Goal: Find contact information: Find contact information

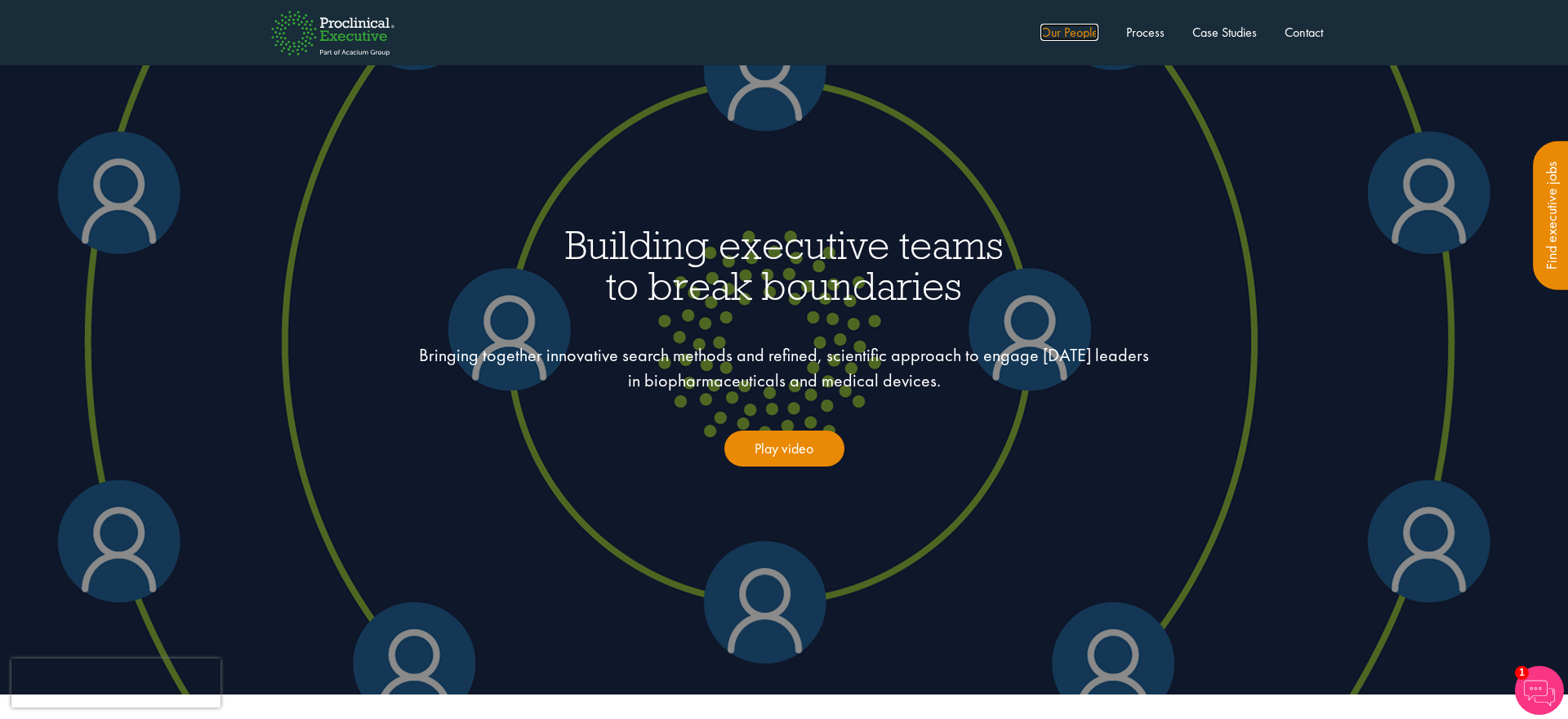
click at [1075, 35] on link "Our People" at bounding box center [1070, 32] width 58 height 17
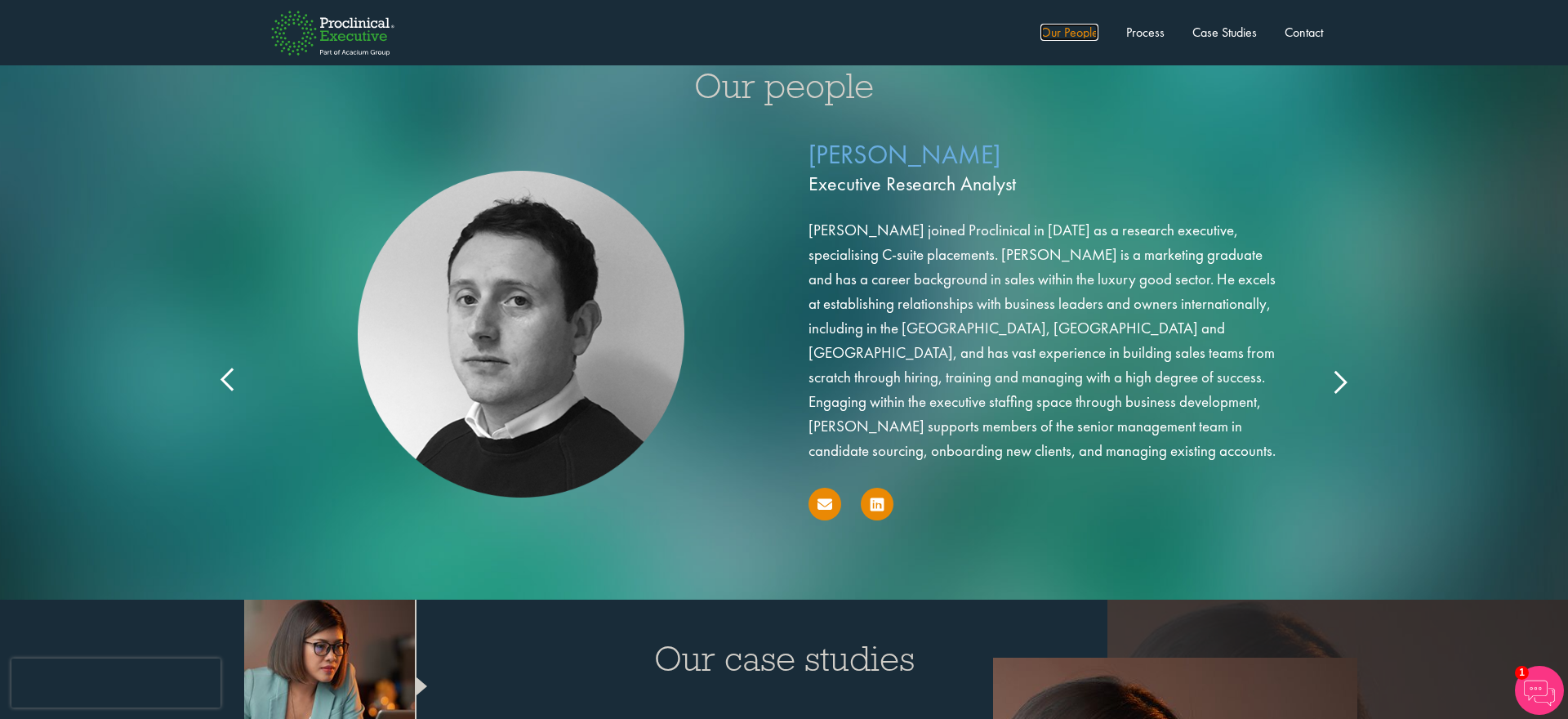
scroll to position [2616, 0]
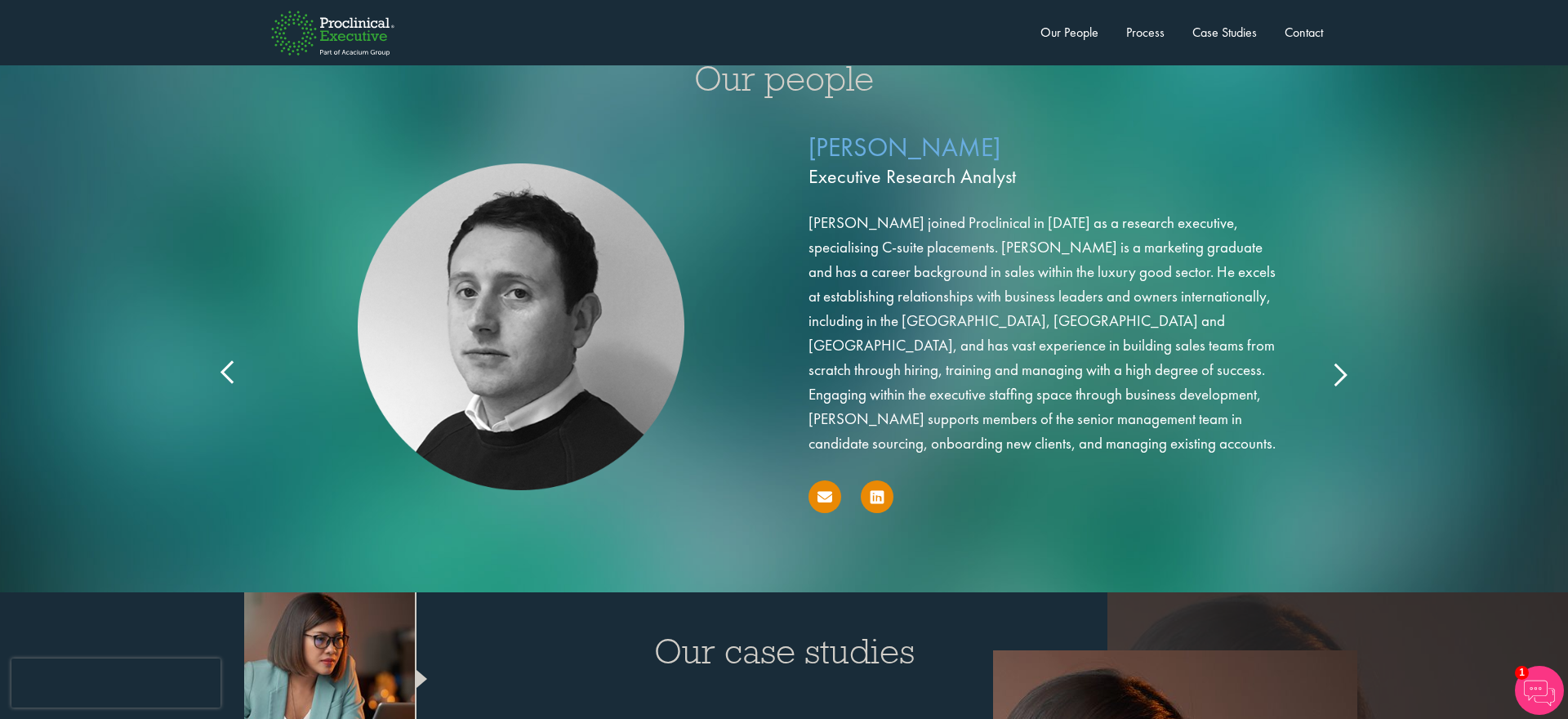
click at [1340, 374] on icon at bounding box center [1340, 374] width 0 height 0
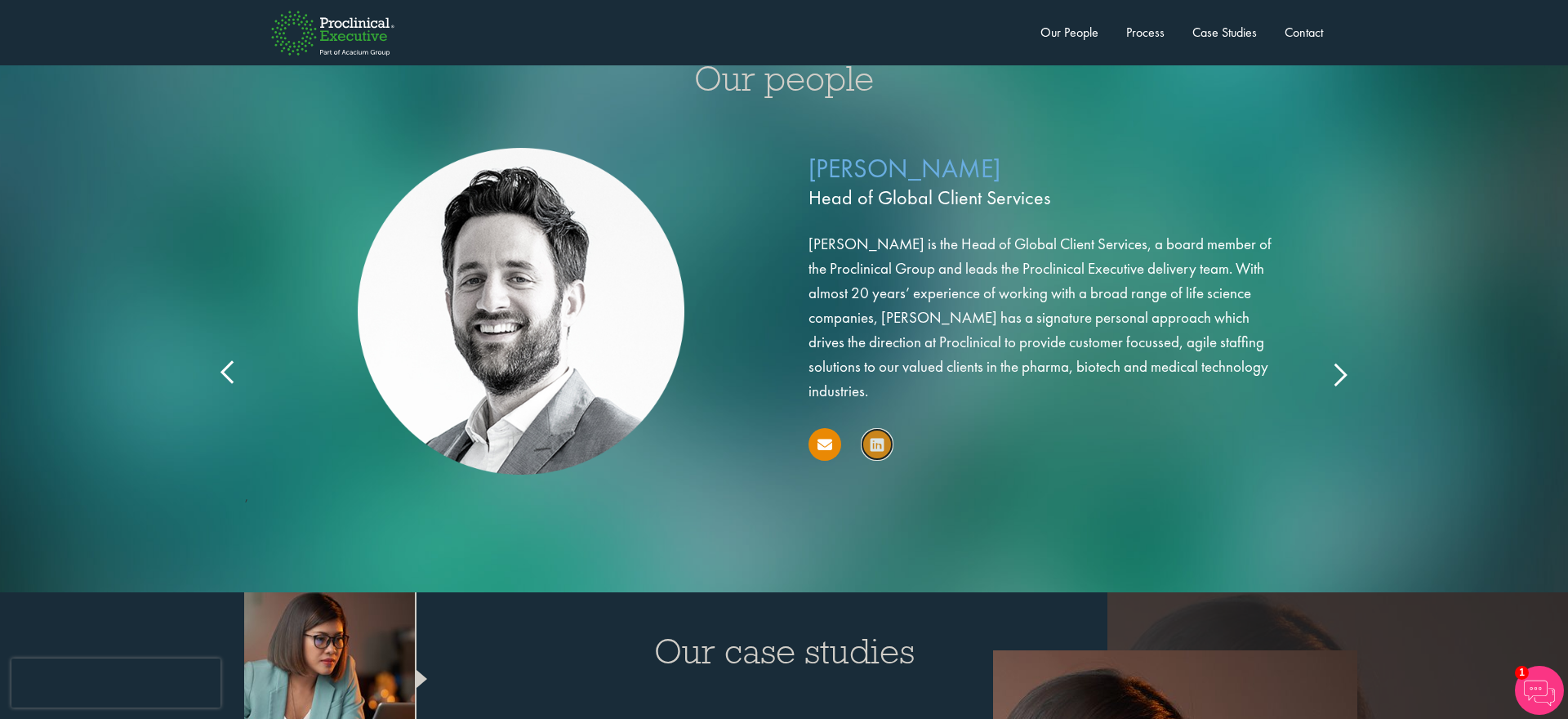
click at [884, 428] on link at bounding box center [877, 444] width 33 height 33
click at [1340, 374] on icon at bounding box center [1340, 374] width 0 height 0
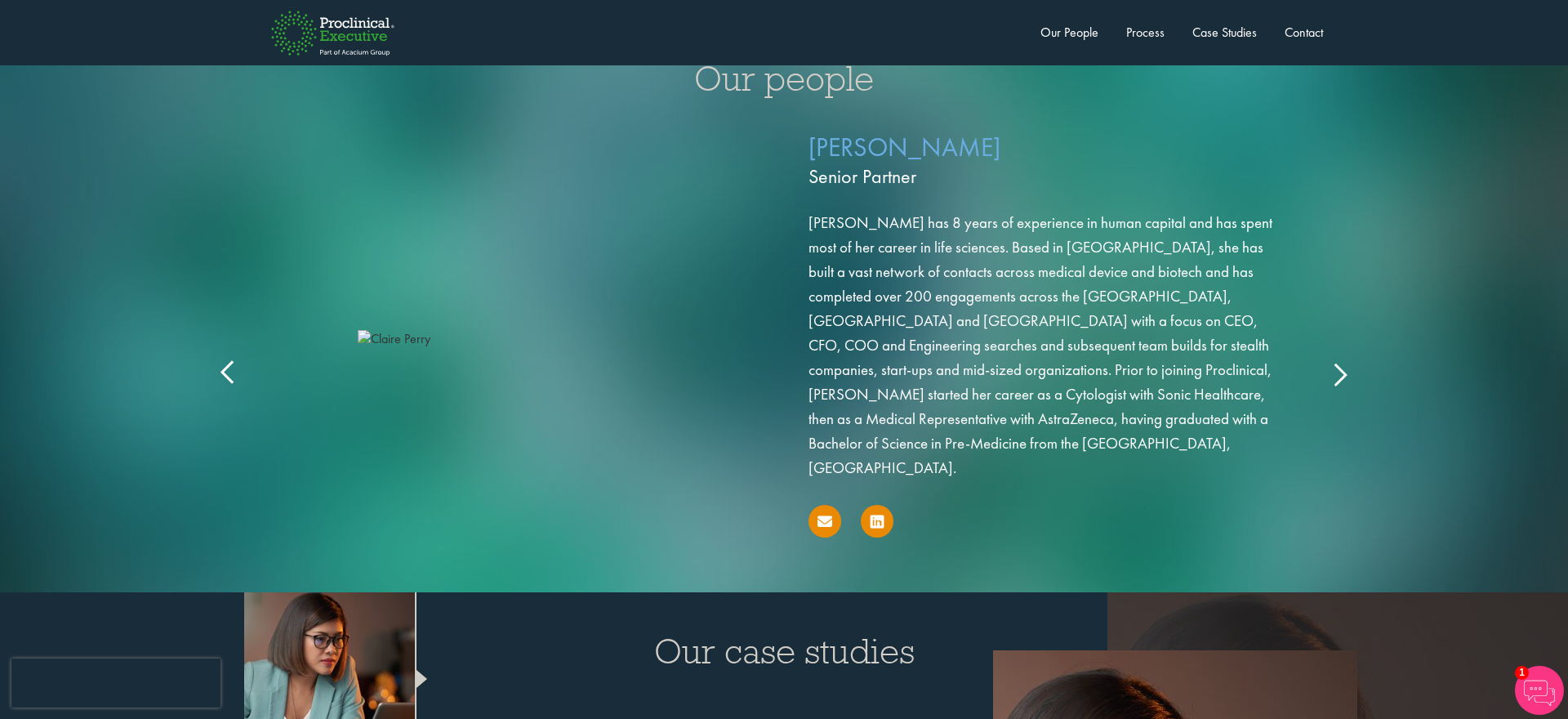
click at [849, 505] on div at bounding box center [1047, 523] width 478 height 38
click at [880, 514] on icon at bounding box center [877, 522] width 13 height 16
click at [1360, 365] on div "[PERSON_NAME] Head of Global Client Services [PERSON_NAME] is the Head of Globa…" at bounding box center [784, 357] width 1568 height 471
click at [1340, 374] on icon at bounding box center [1340, 374] width 0 height 0
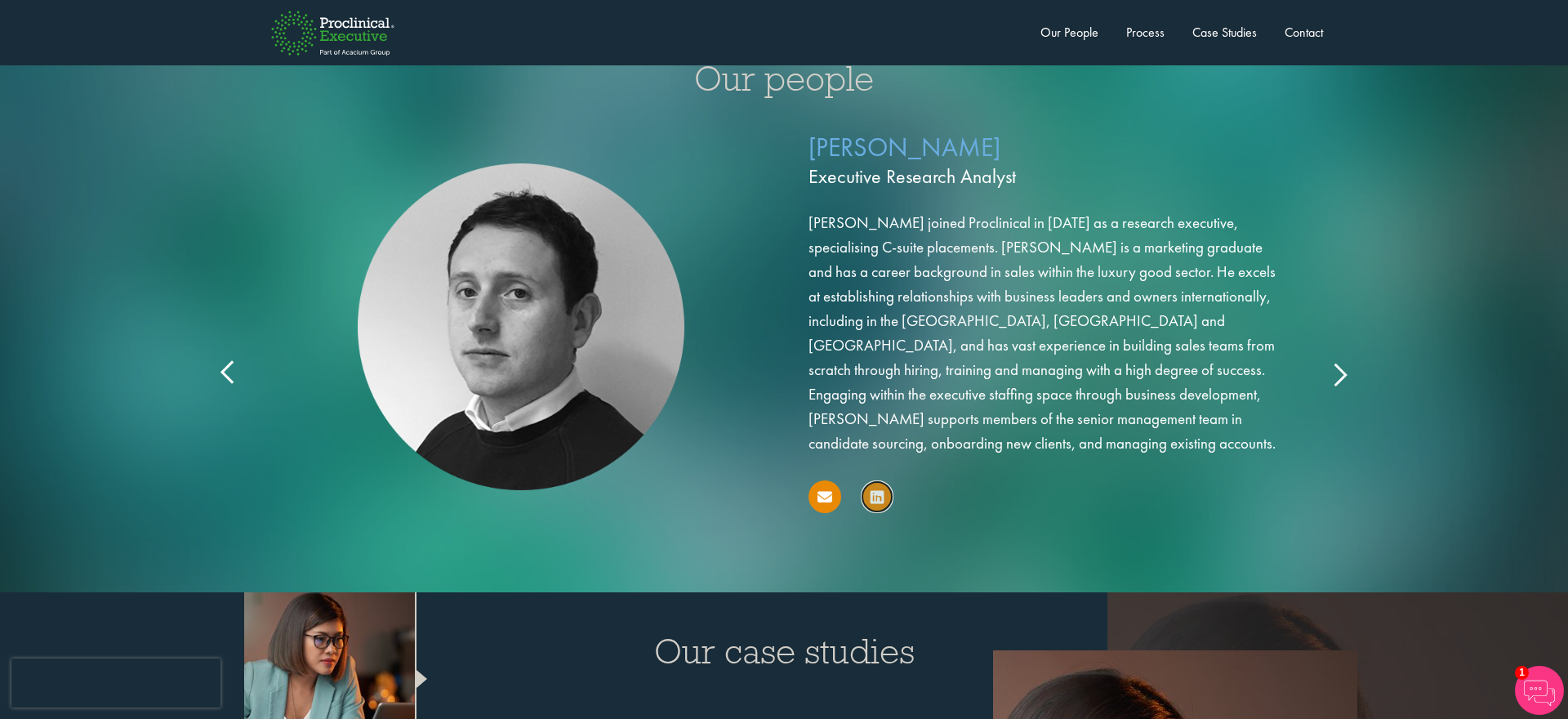
click at [877, 480] on link at bounding box center [877, 496] width 33 height 33
click at [826, 480] on link at bounding box center [824, 496] width 33 height 33
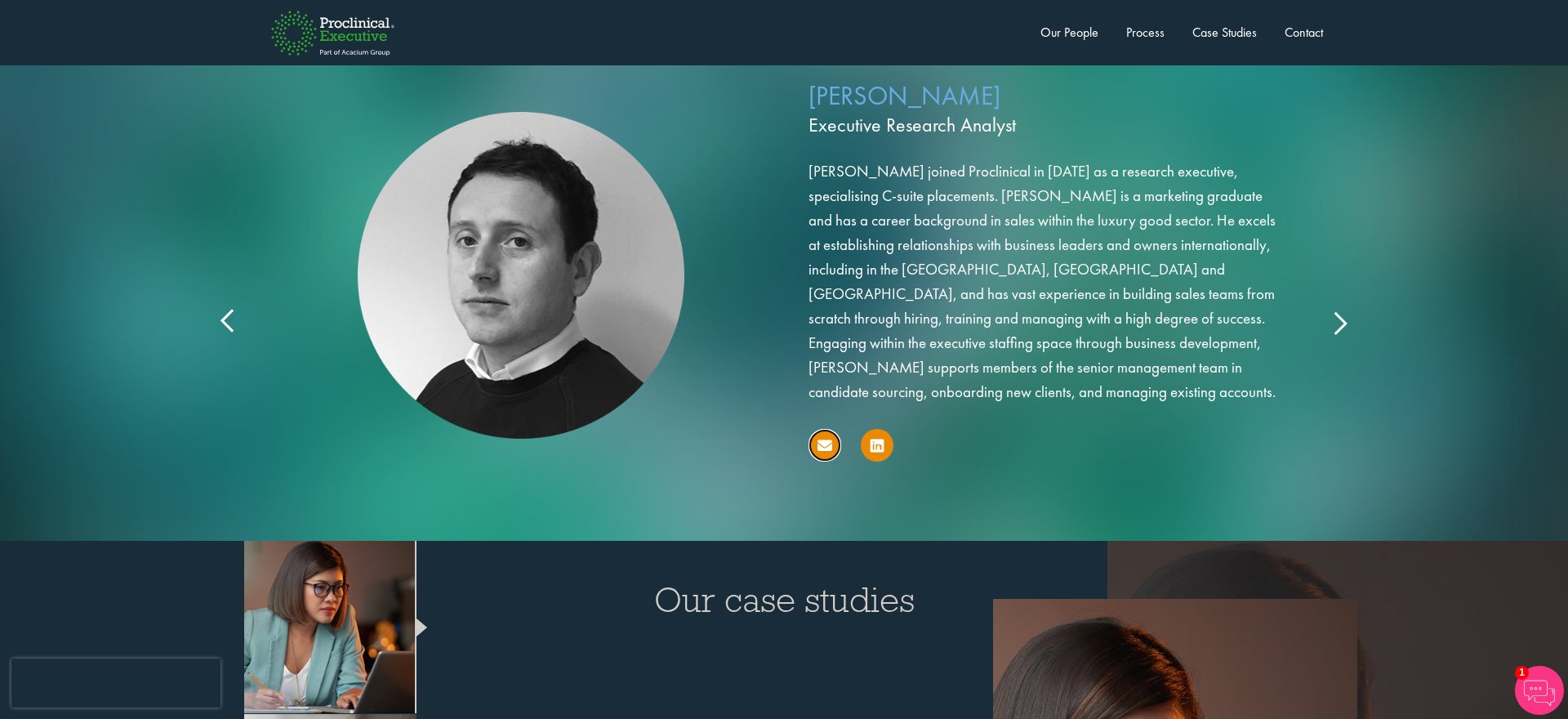
scroll to position [2665, 0]
